Goal: Task Accomplishment & Management: Use online tool/utility

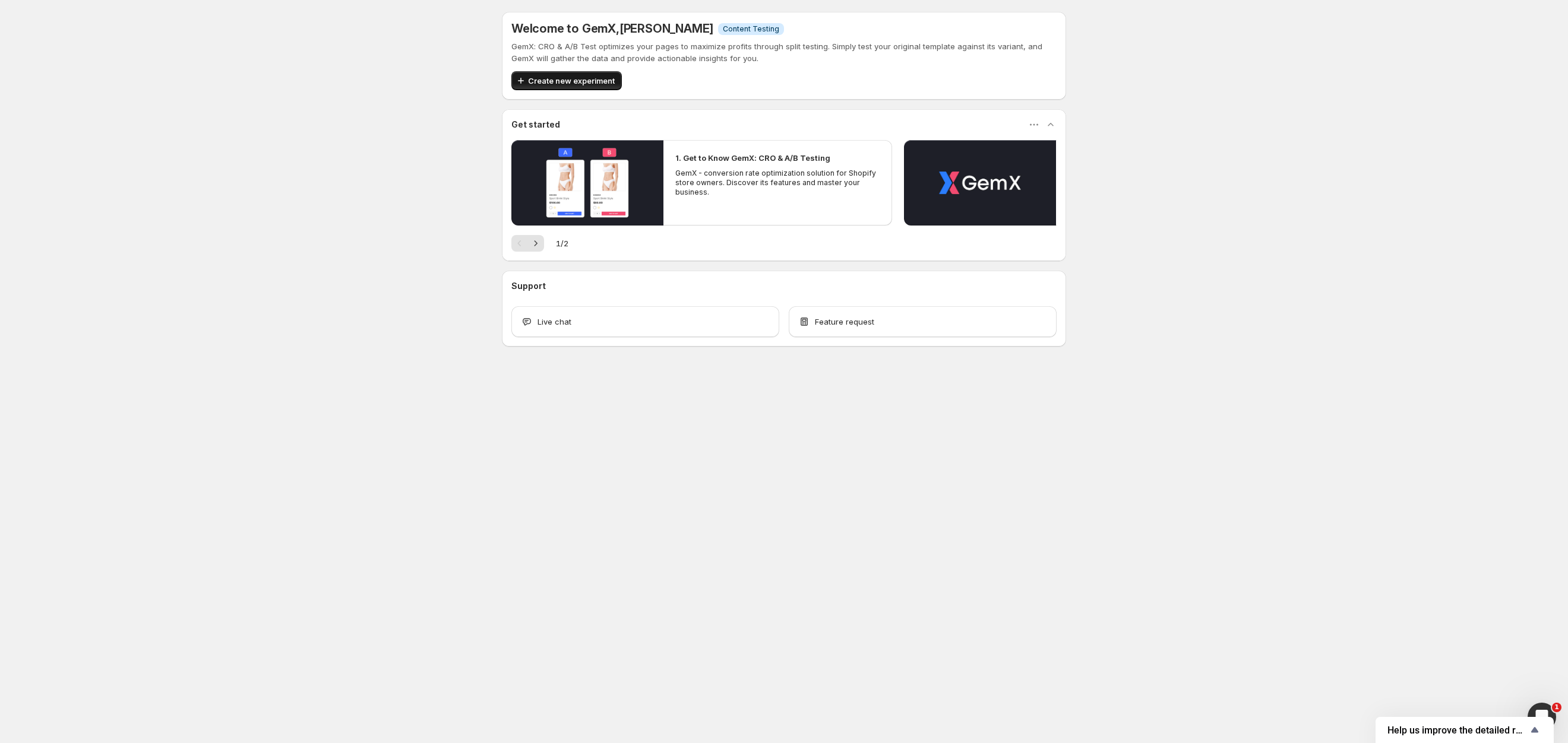
click at [554, 72] on button "Create new experiment" at bounding box center [566, 80] width 110 height 19
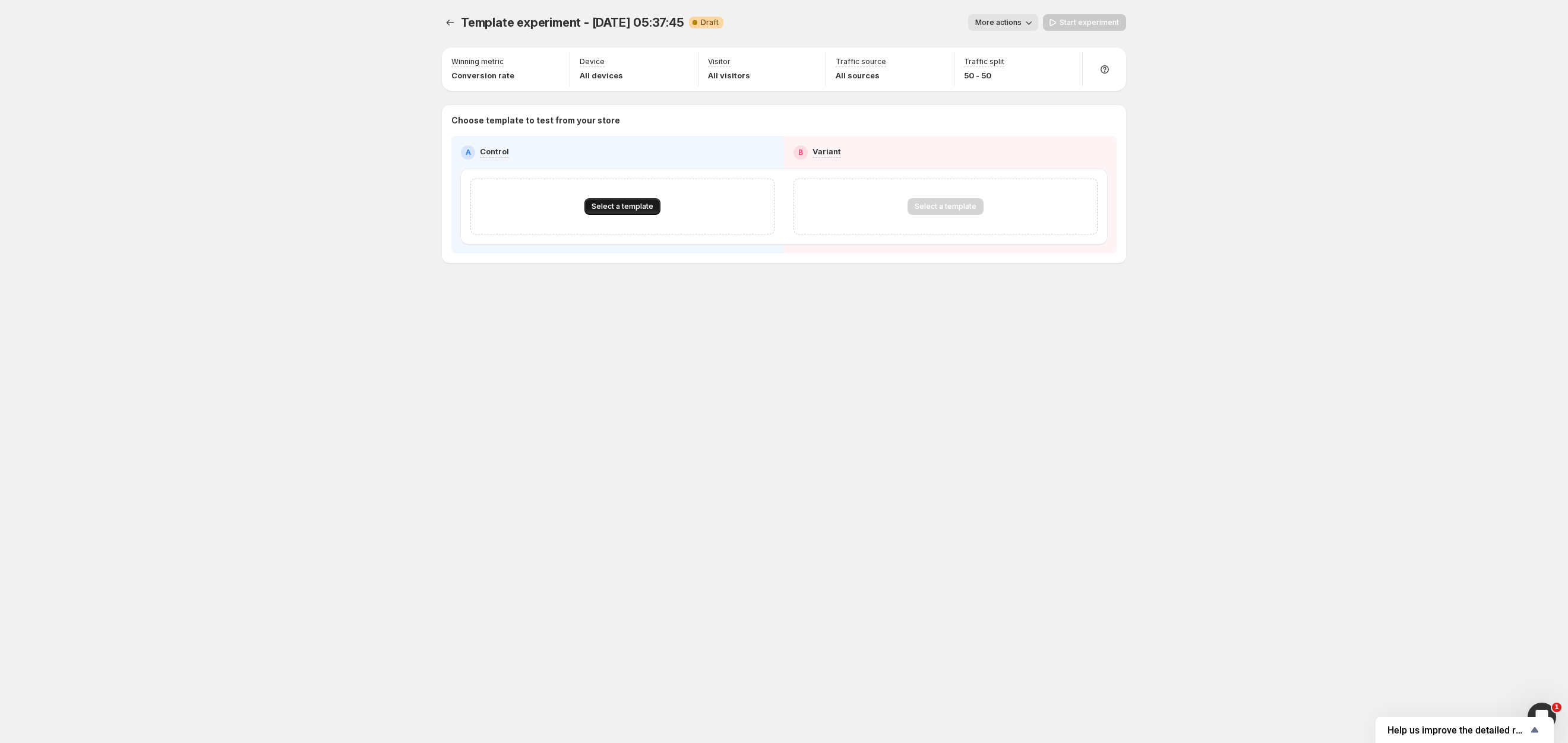
click at [617, 211] on span "Select a template" at bounding box center [622, 206] width 61 height 10
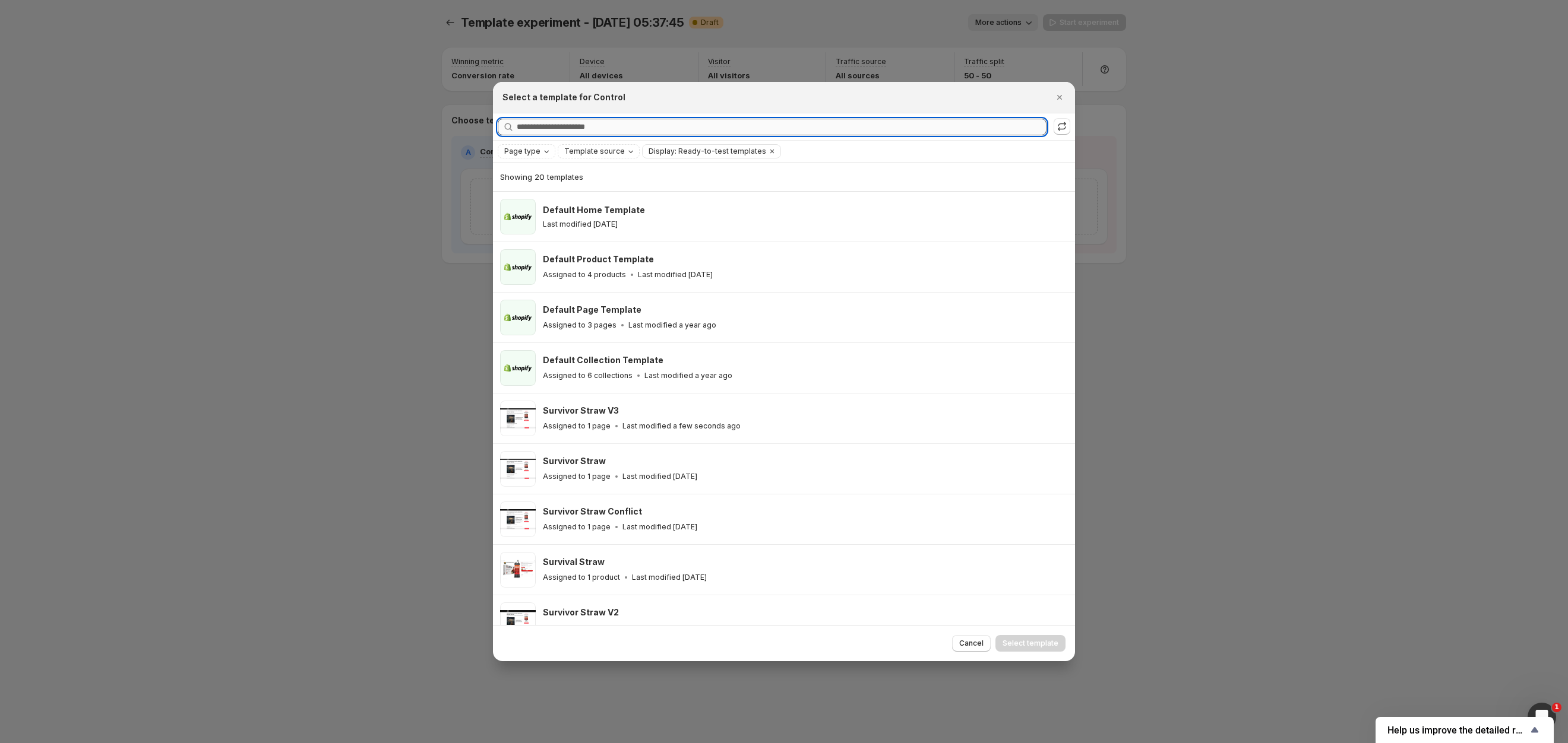
click at [639, 126] on input "Searching all templates" at bounding box center [781, 126] width 530 height 17
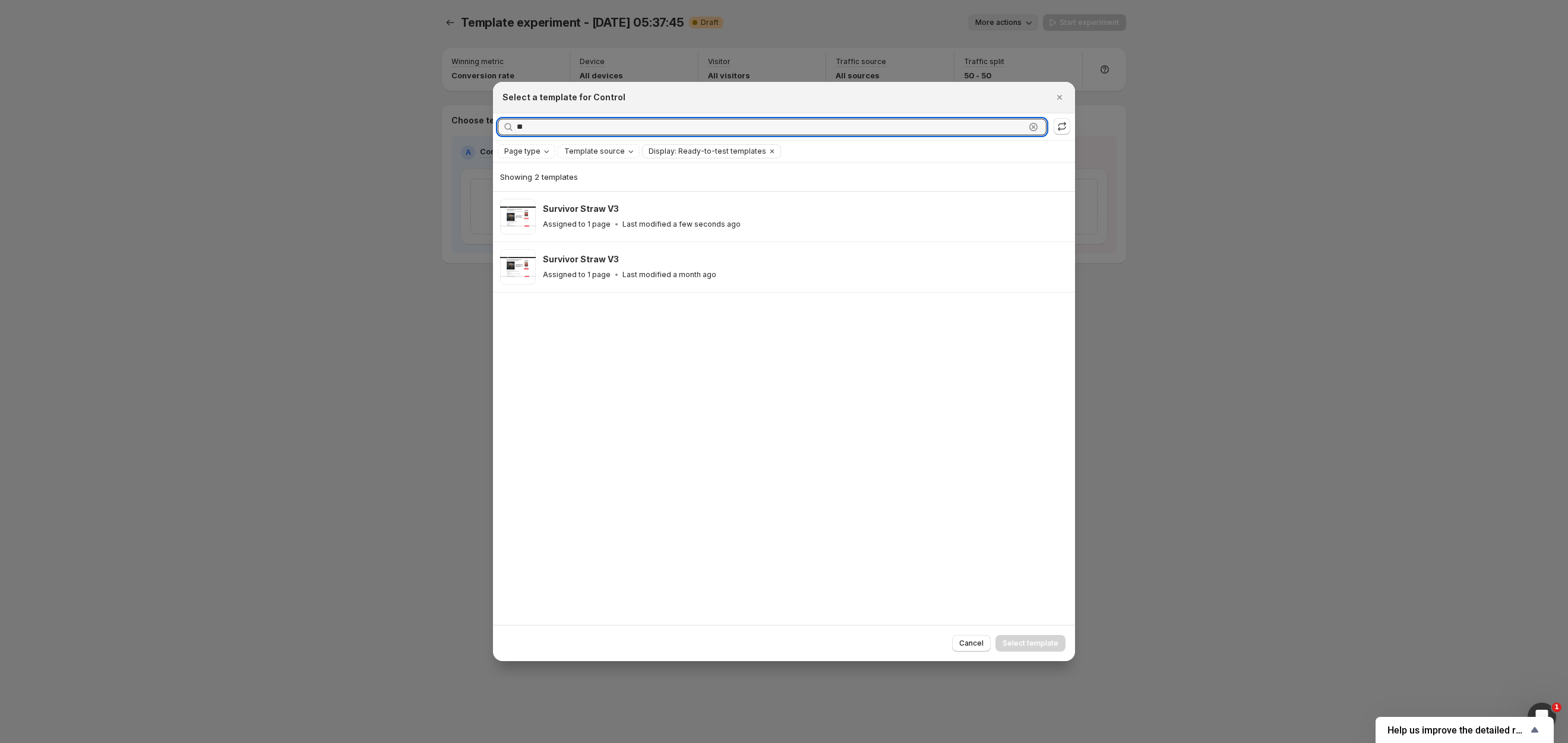
type input "**"
click at [376, 205] on div at bounding box center [784, 371] width 1568 height 743
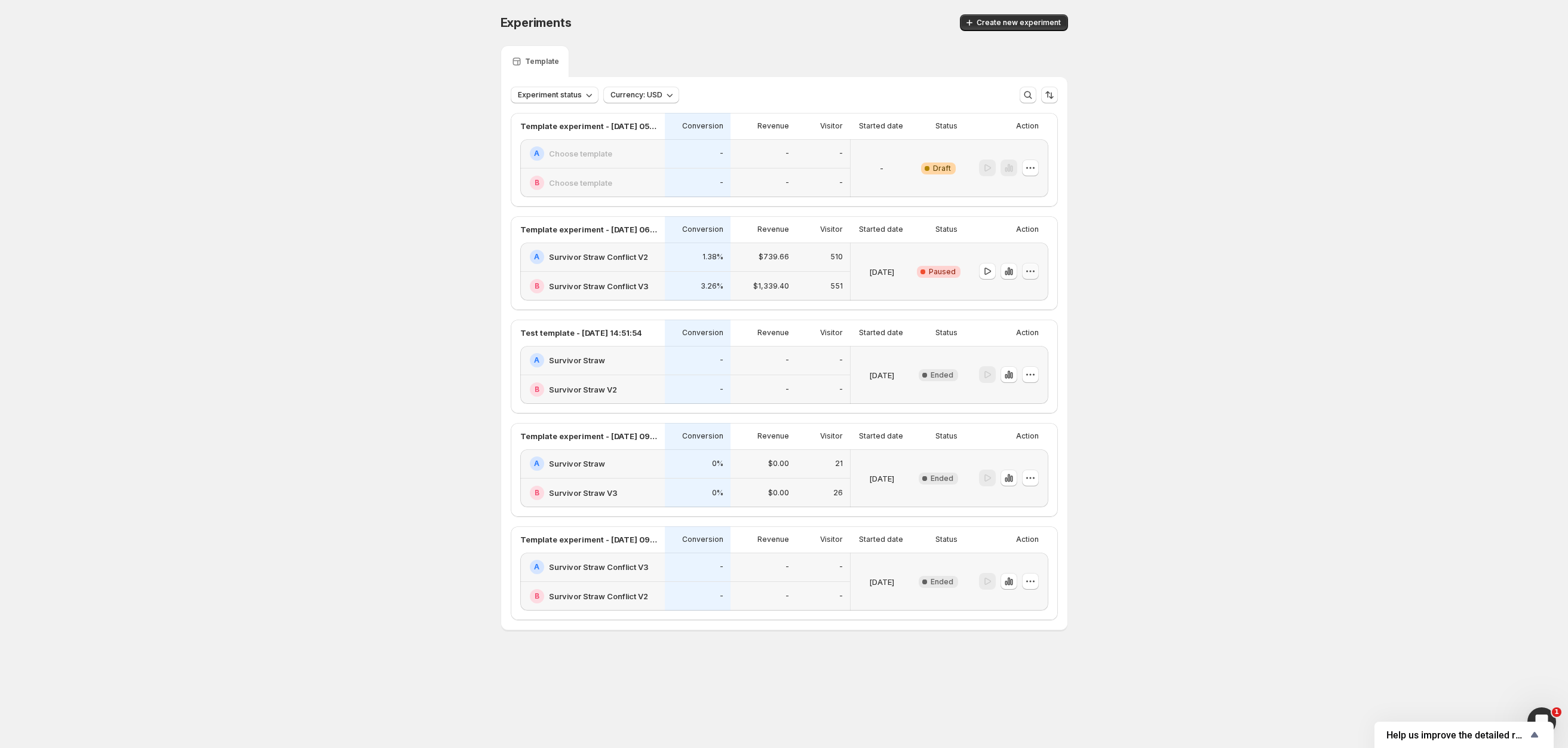
click at [1031, 277] on icon "button" at bounding box center [1030, 271] width 12 height 12
click at [1040, 347] on span "End experiment" at bounding box center [1042, 349] width 58 height 10
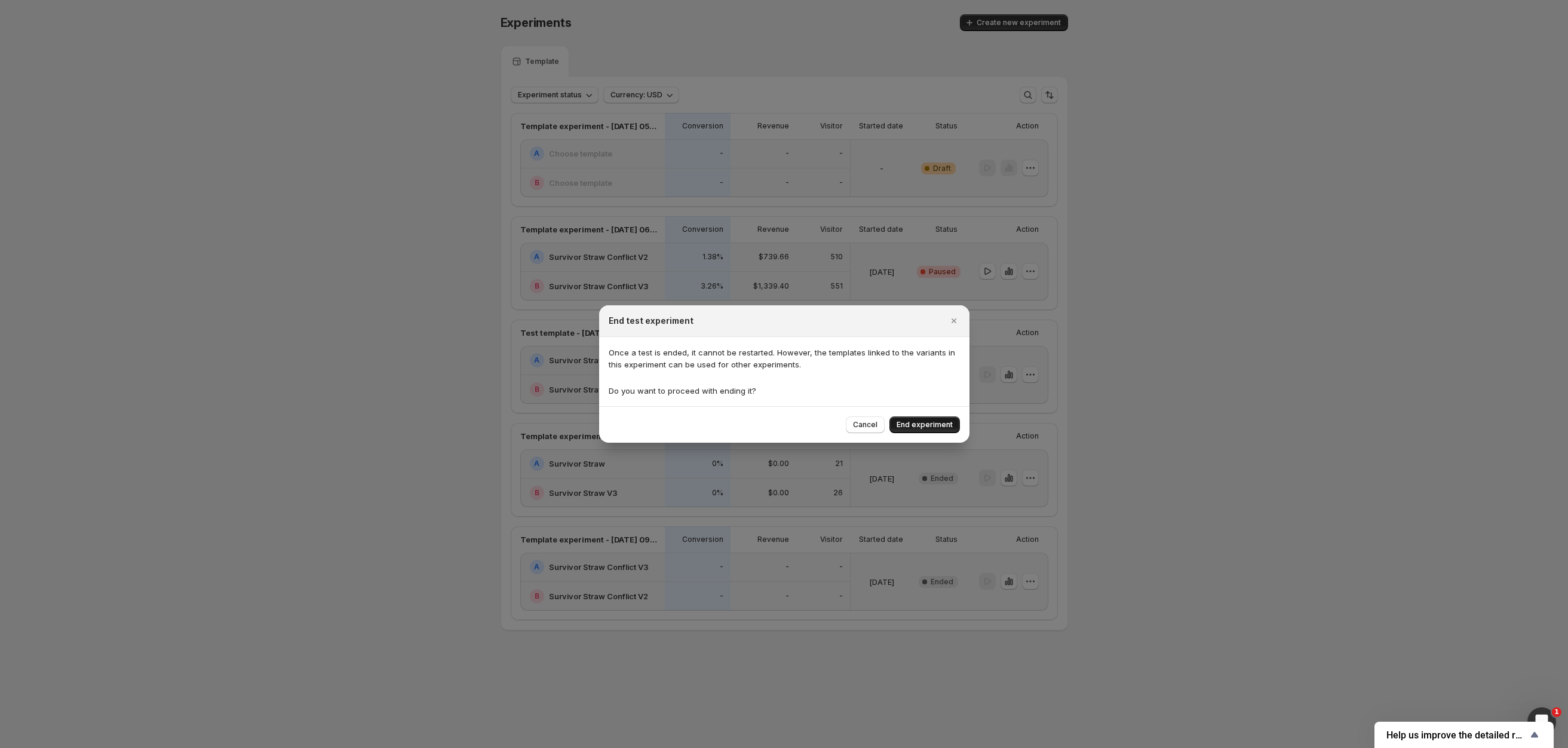
click at [915, 421] on span "End experiment" at bounding box center [924, 425] width 56 height 10
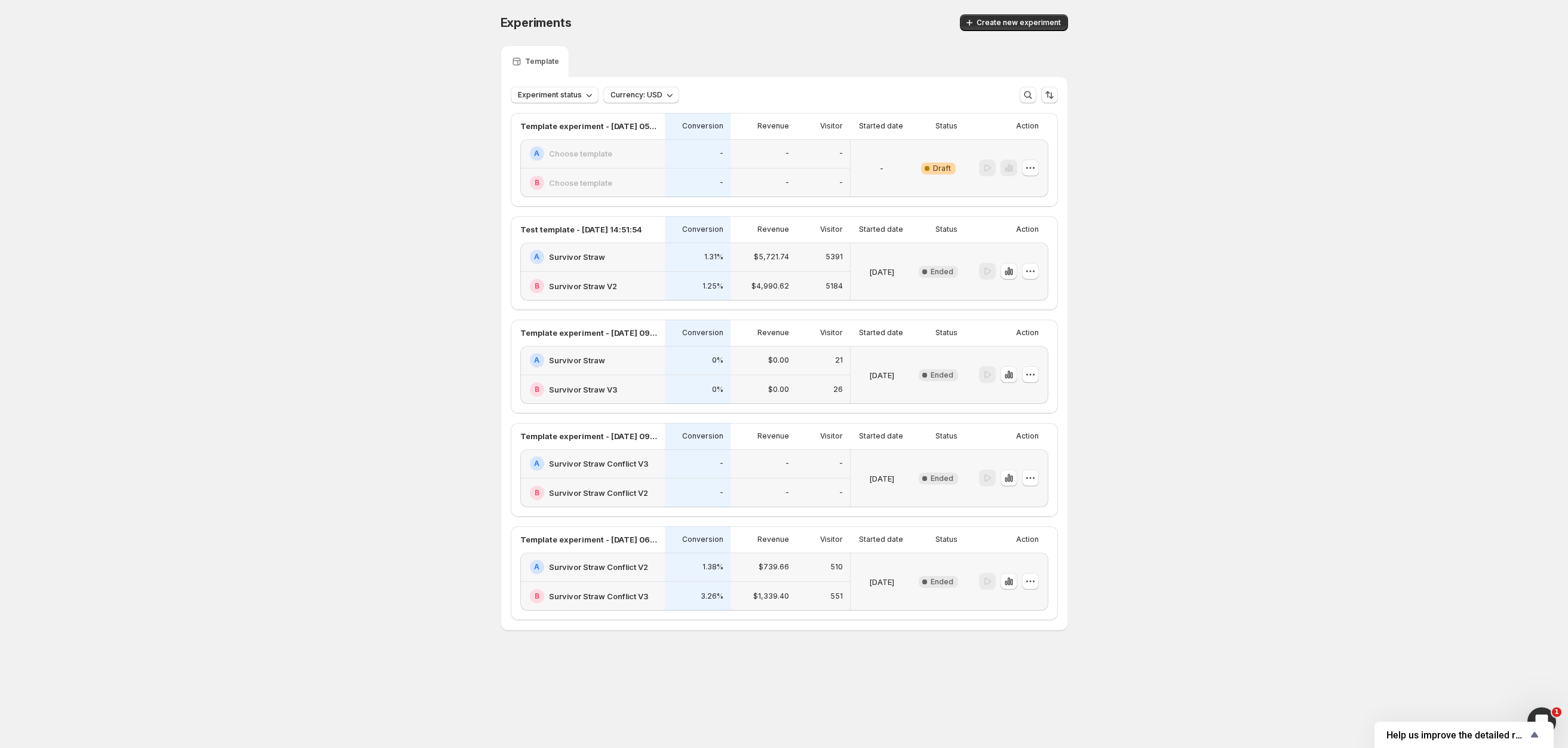
scroll to position [15, 0]
click at [1010, 588] on icon "button" at bounding box center [1008, 580] width 12 height 12
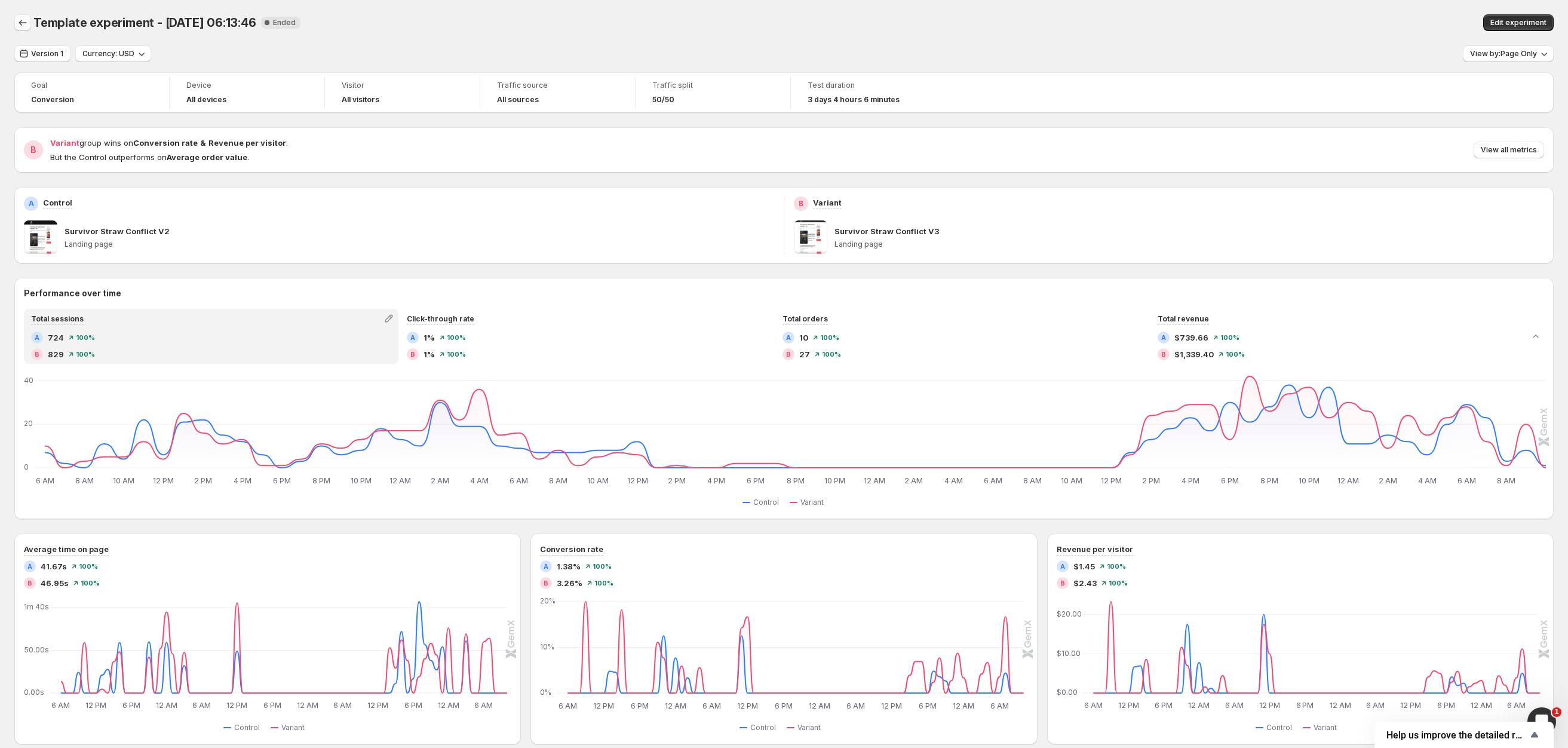
click at [21, 23] on icon "Back" at bounding box center [22, 22] width 8 height 6
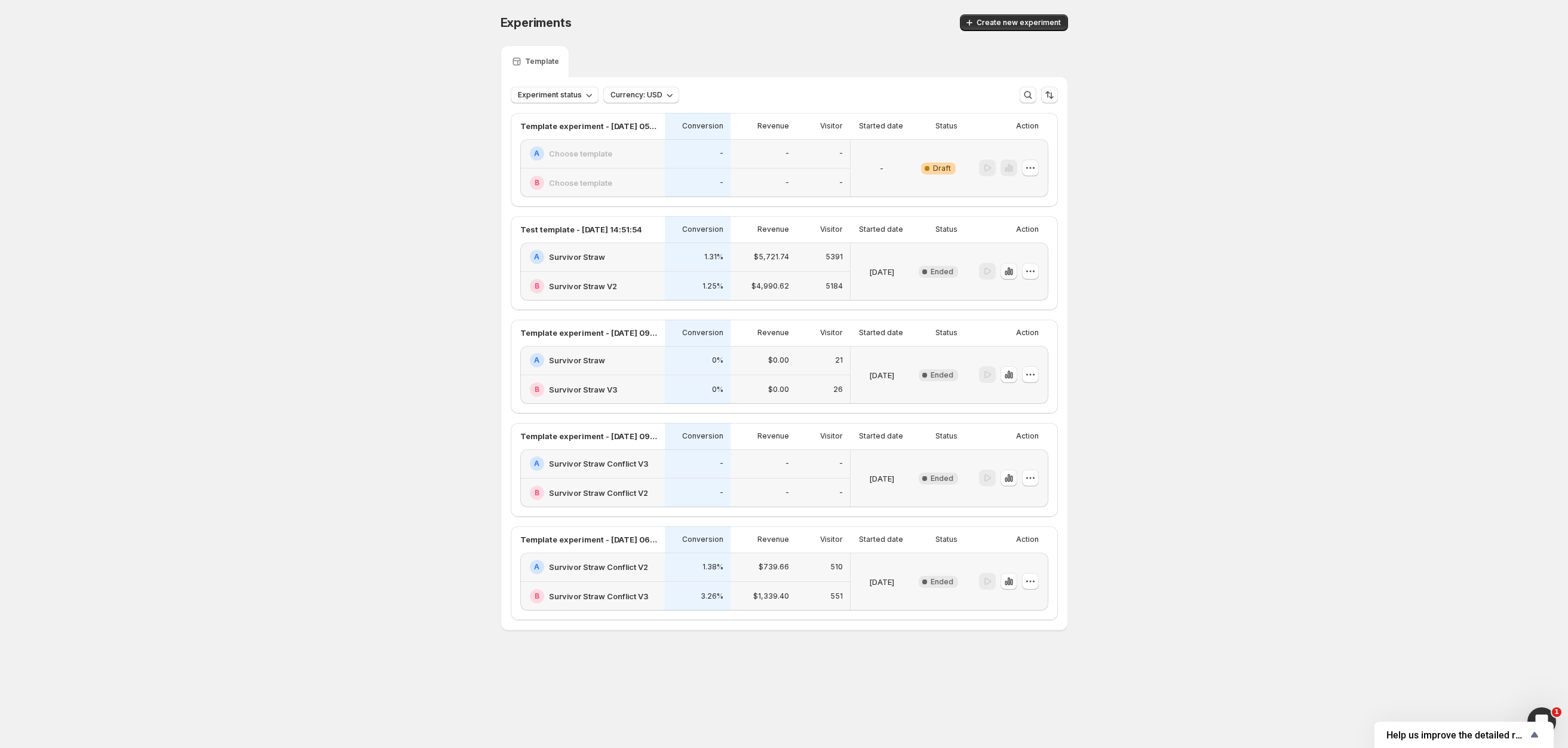
click at [1014, 277] on icon "button" at bounding box center [1008, 271] width 12 height 12
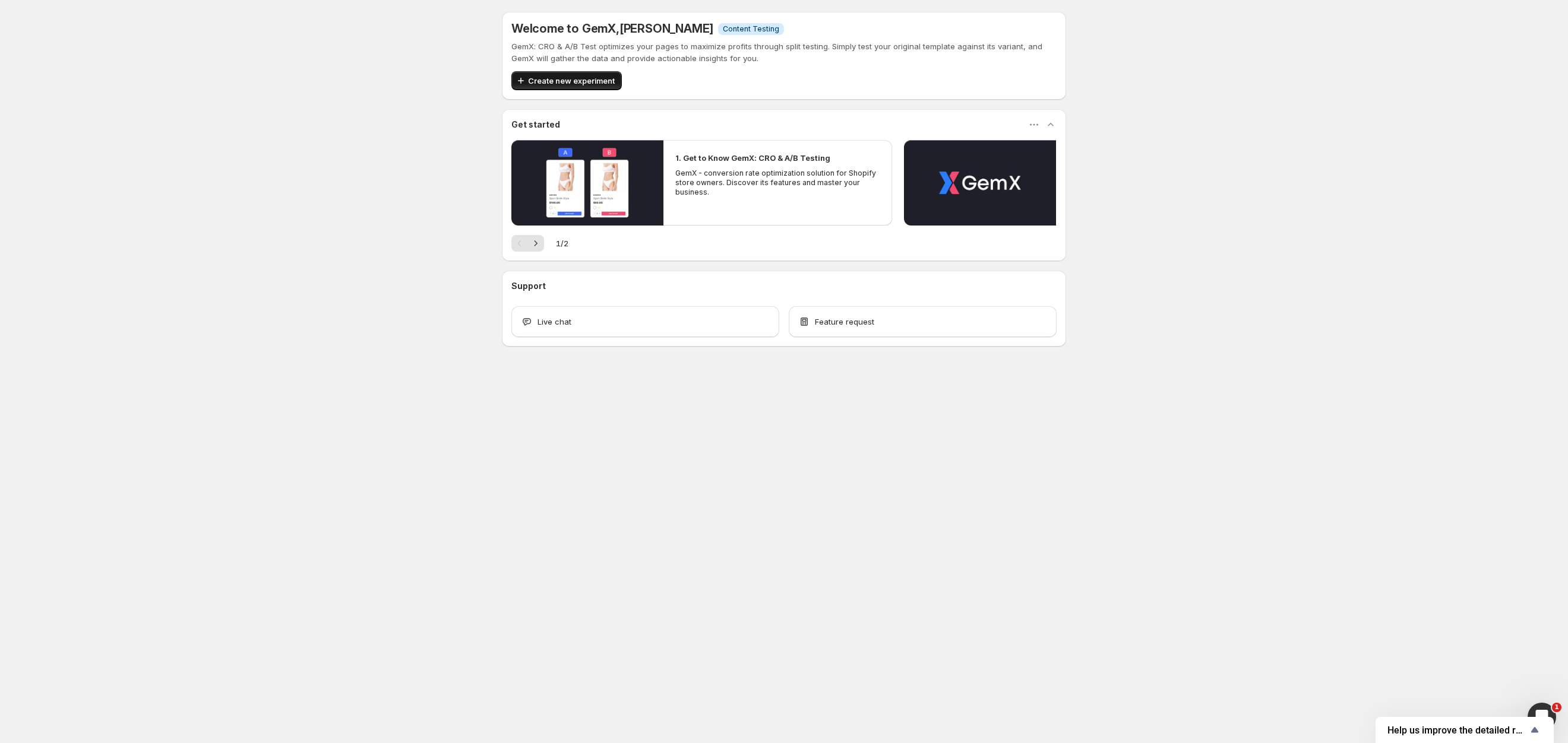
click at [548, 82] on span "Create new experiment" at bounding box center [571, 80] width 86 height 12
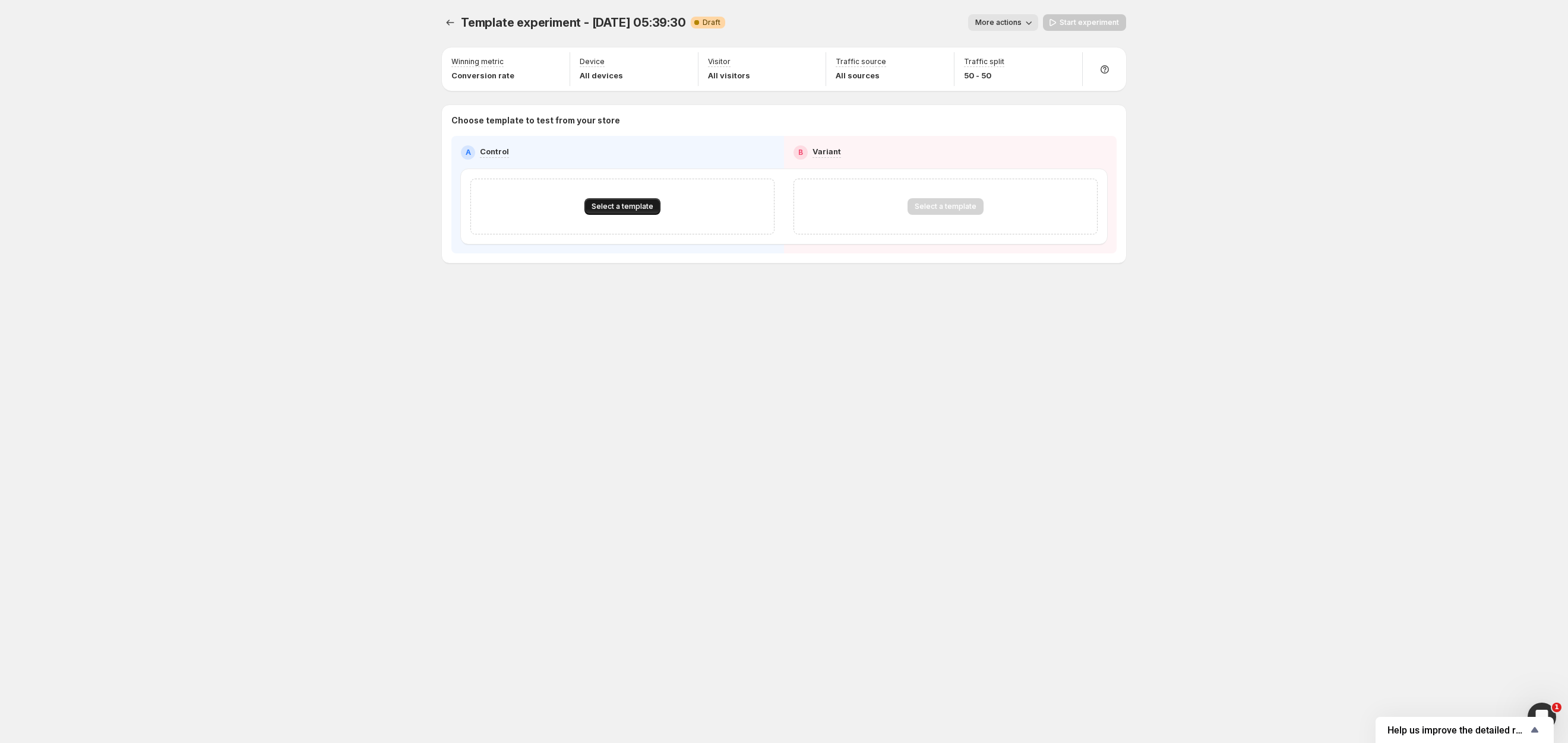
click at [600, 207] on span "Select a template" at bounding box center [622, 206] width 61 height 10
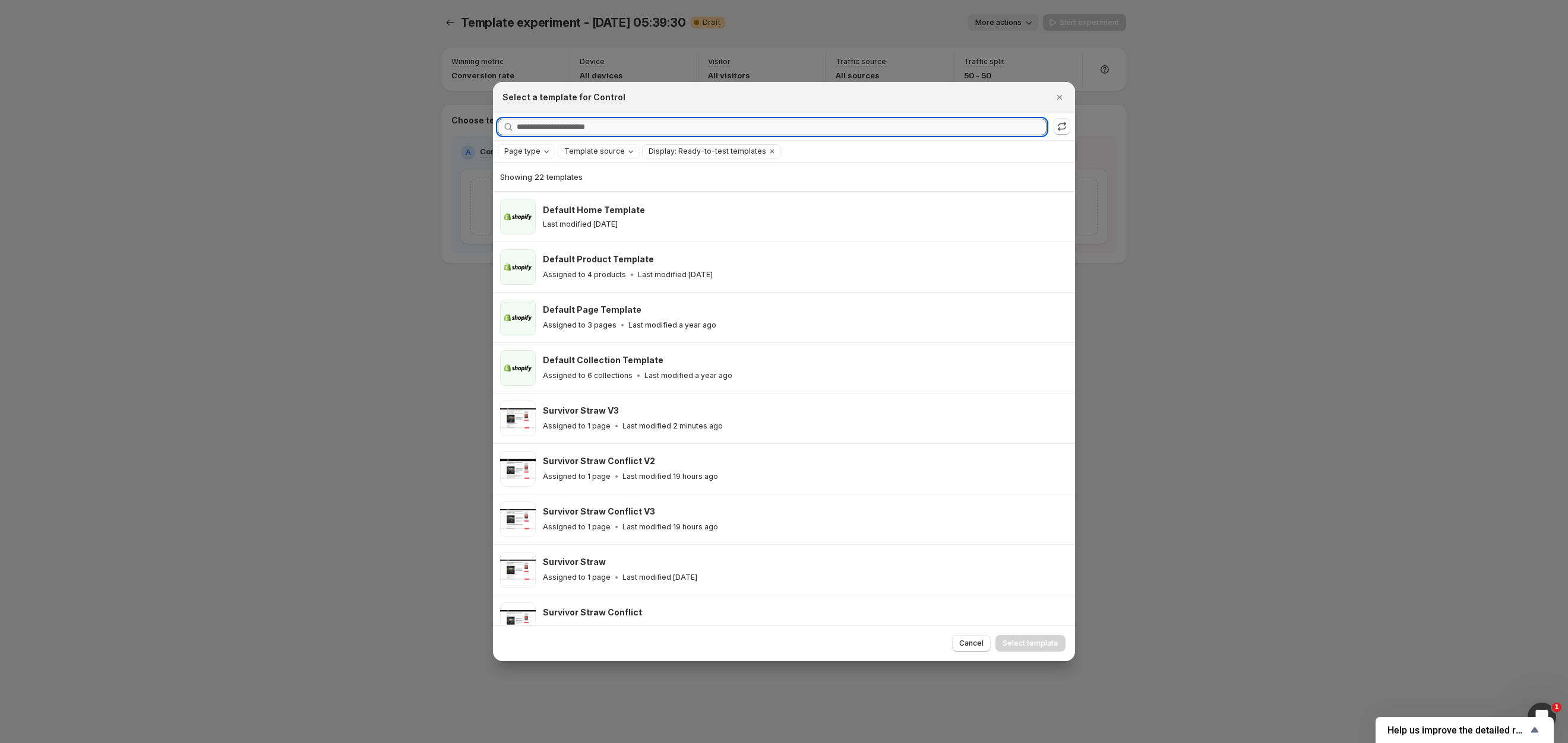
click at [698, 118] on input "Searching all templates" at bounding box center [781, 126] width 530 height 17
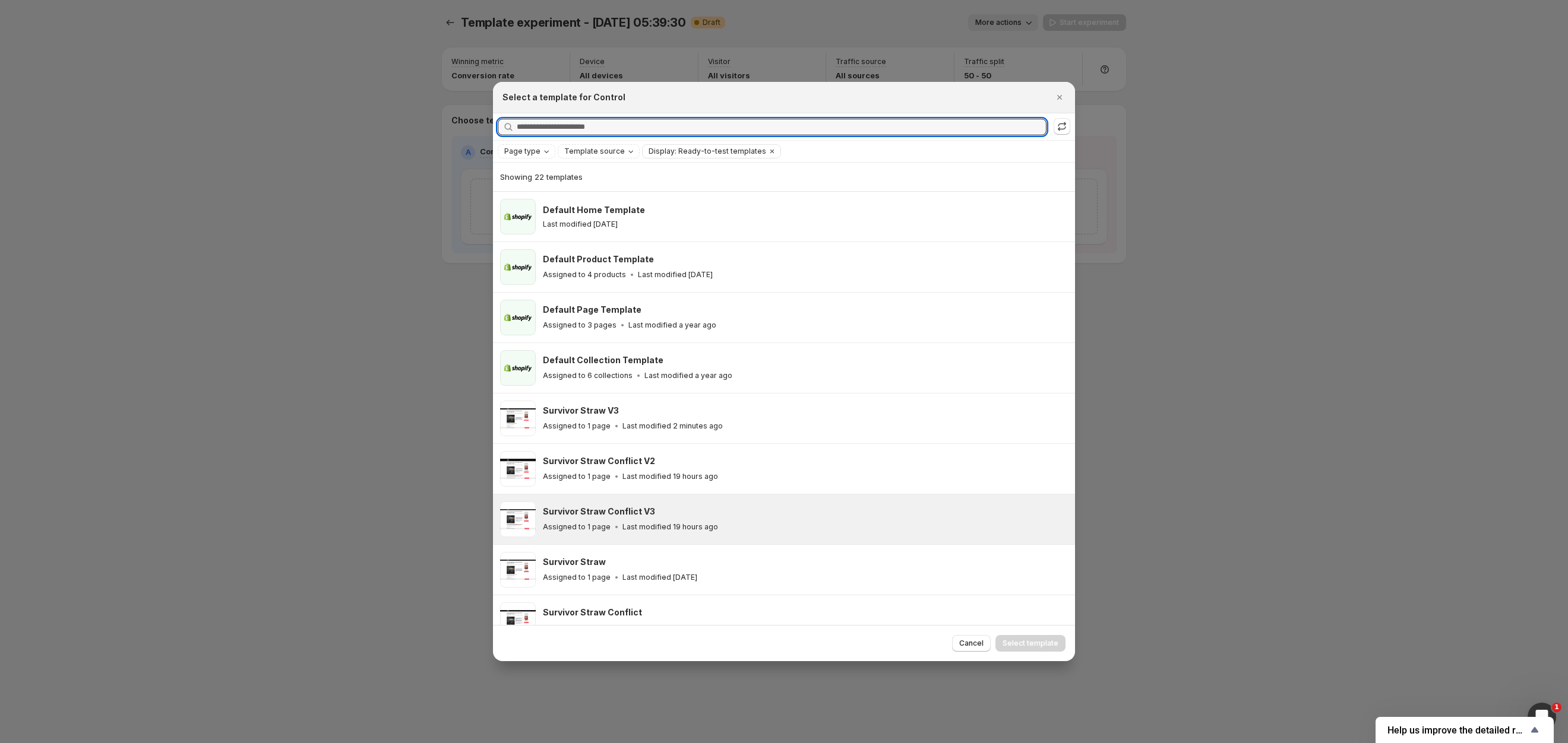
click at [758, 510] on div "Survivor Straw Conflict V3" at bounding box center [804, 511] width 522 height 12
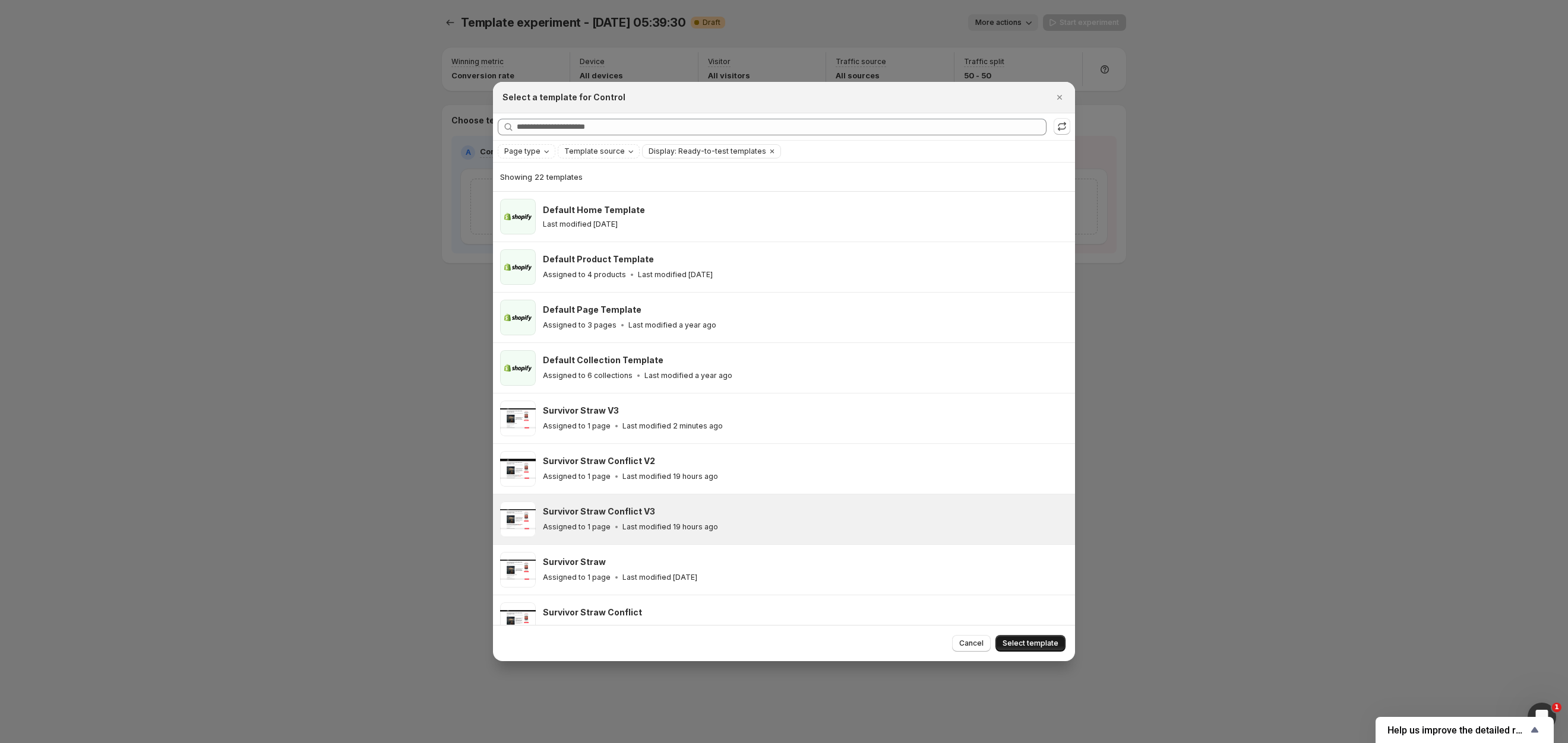
click at [1055, 646] on span "Select template" at bounding box center [1030, 643] width 56 height 10
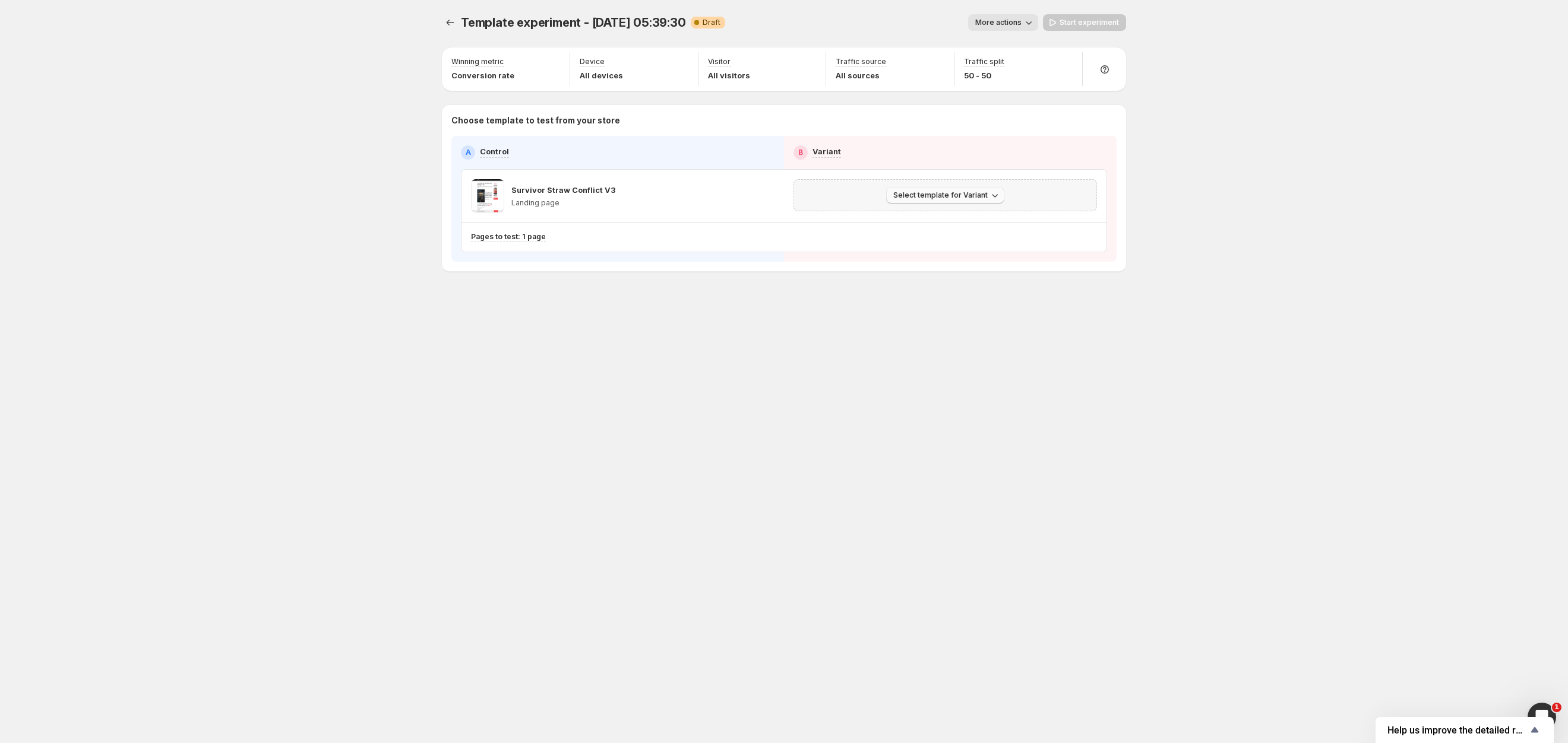
click at [915, 197] on span "Select template for Variant" at bounding box center [940, 195] width 94 height 10
click at [920, 216] on span "Select an existing template" at bounding box center [937, 221] width 101 height 10
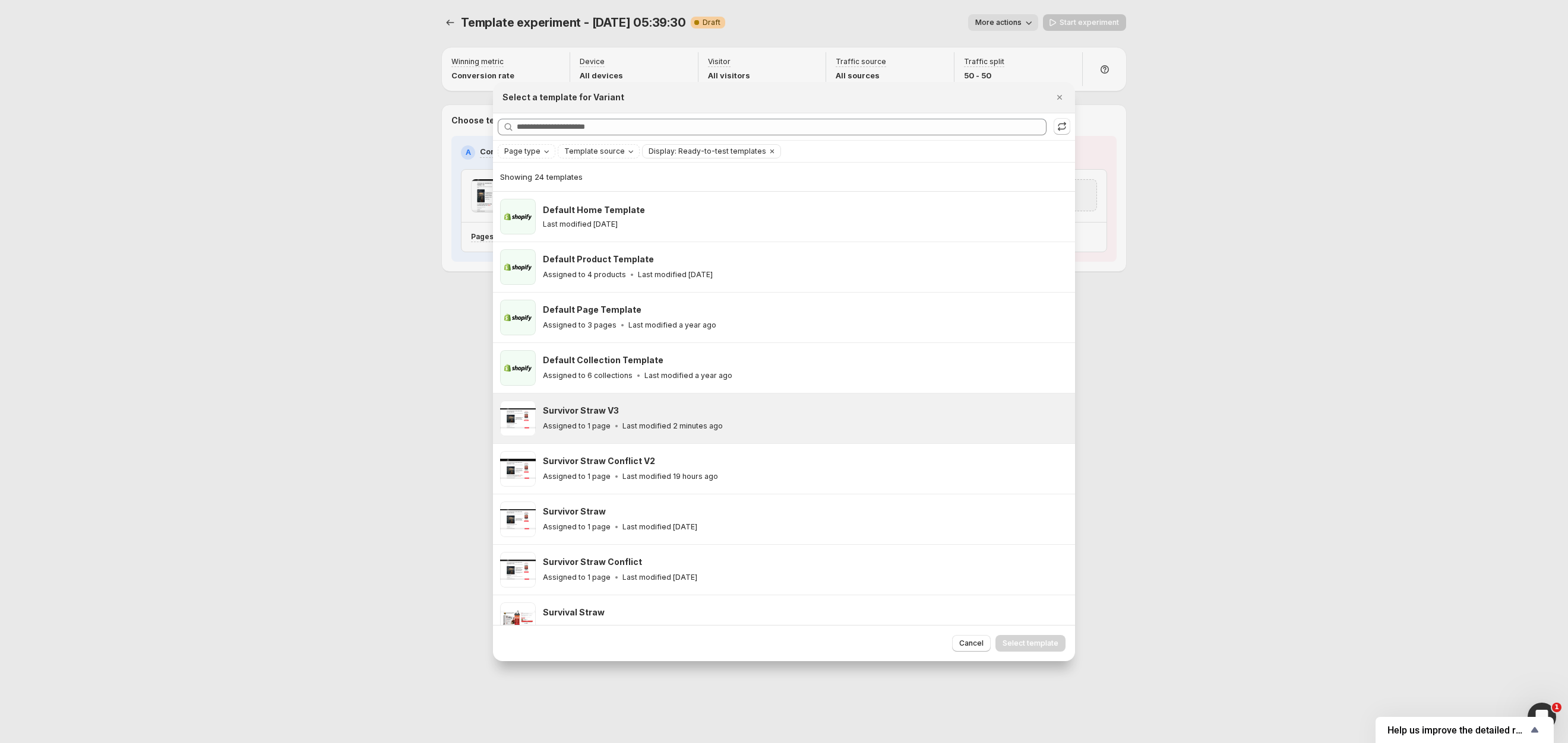
click at [765, 416] on div "Survivor Straw V3" at bounding box center [804, 410] width 522 height 12
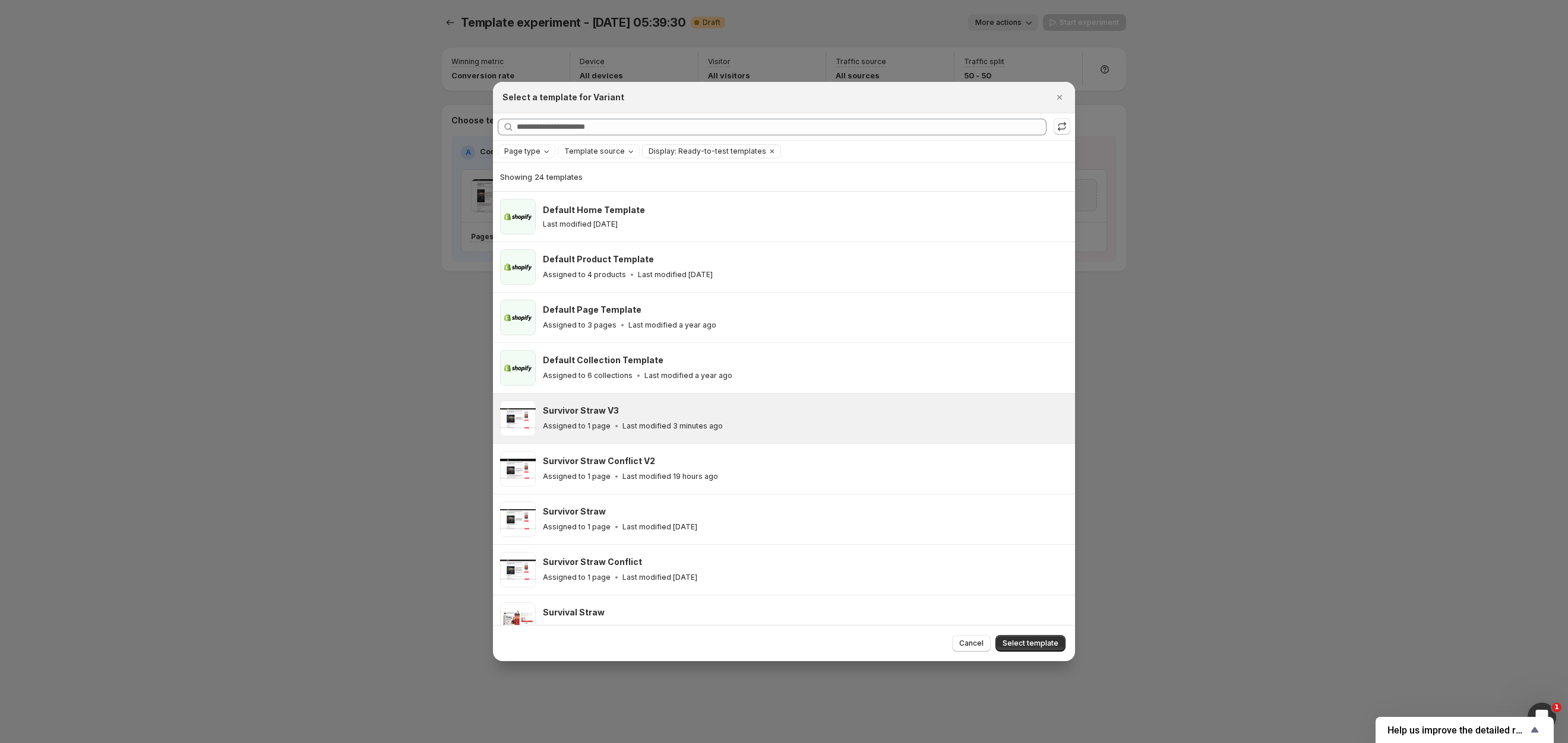
click at [1046, 650] on button "Select template" at bounding box center [1030, 643] width 70 height 17
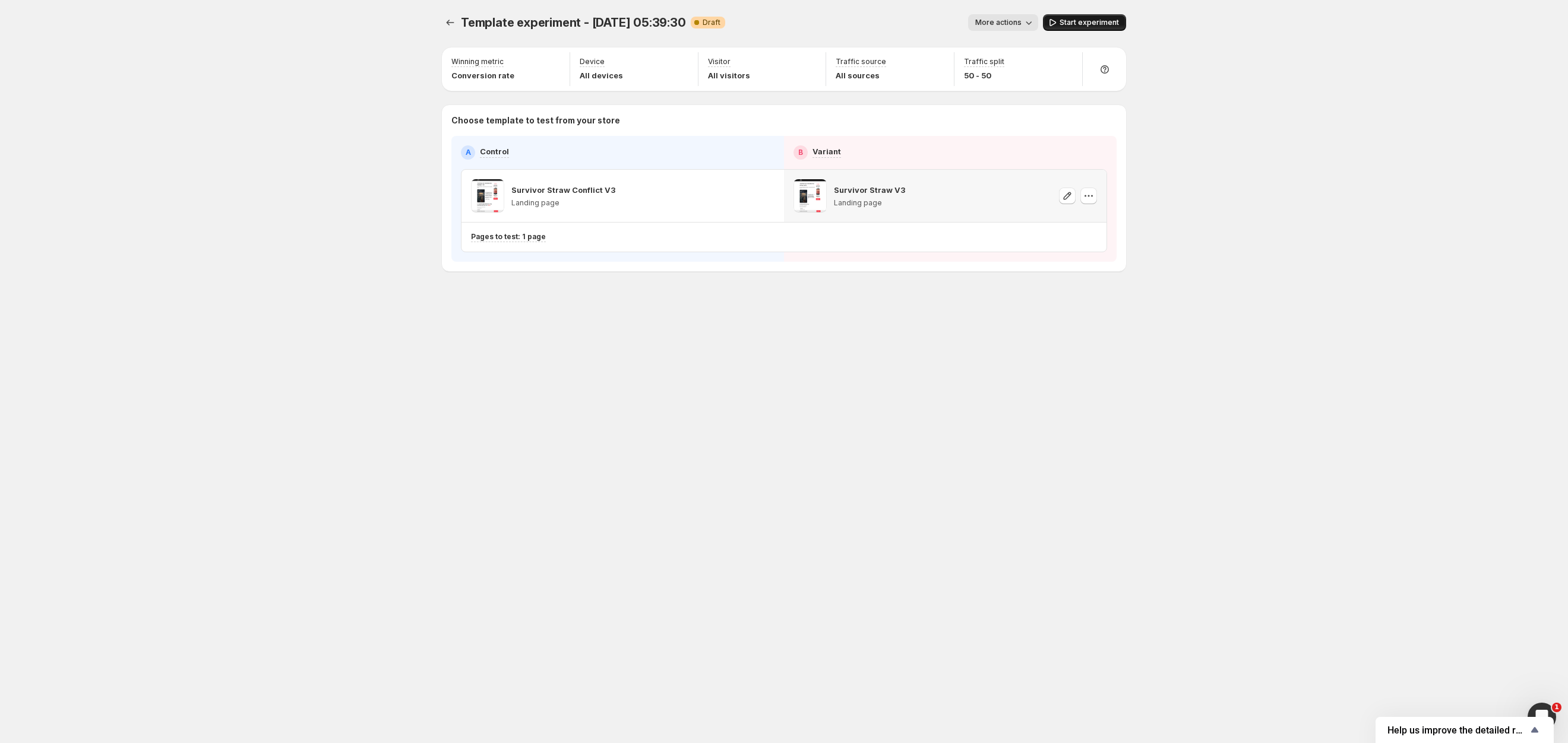
click at [1089, 24] on span "Start experiment" at bounding box center [1089, 22] width 60 height 10
click at [370, 271] on div "Template experiment - [DATE] 05:39:30. This page is ready Template experiment -…" at bounding box center [784, 371] width 1568 height 743
